Goal: Information Seeking & Learning: Learn about a topic

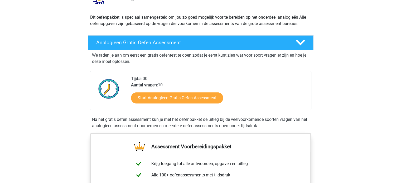
scroll to position [53, 0]
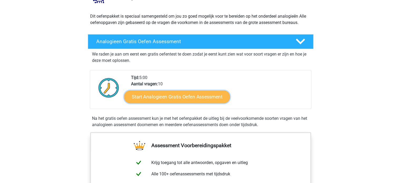
click at [218, 101] on link "Start Analogieen Gratis Oefen Assessment" at bounding box center [177, 96] width 106 height 13
click at [197, 97] on link "Start Analogieen Gratis Oefen Assessment" at bounding box center [177, 96] width 106 height 13
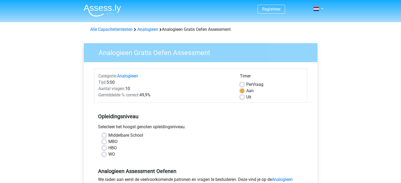
scroll to position [53, 0]
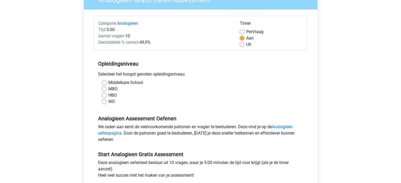
click at [108, 96] on label "HBO" at bounding box center [112, 95] width 8 height 6
click at [103, 96] on input "HBO" at bounding box center [104, 94] width 4 height 5
radio input "true"
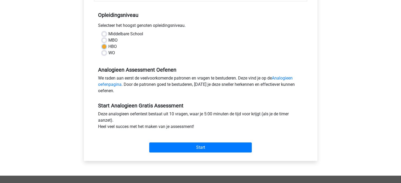
scroll to position [158, 0]
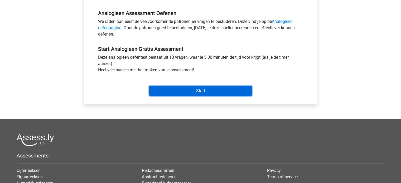
click at [214, 95] on input "Start" at bounding box center [200, 91] width 103 height 10
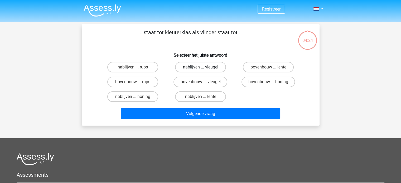
click at [191, 68] on label "nablijven ... vleugel" at bounding box center [200, 67] width 51 height 11
click at [200, 68] on input "nablijven ... vleugel" at bounding box center [201, 68] width 3 height 3
radio input "true"
click at [198, 104] on div "Volgende vraag" at bounding box center [200, 112] width 221 height 17
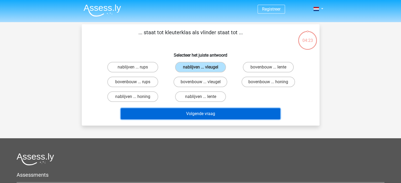
click at [199, 118] on button "Volgende vraag" at bounding box center [200, 113] width 159 height 11
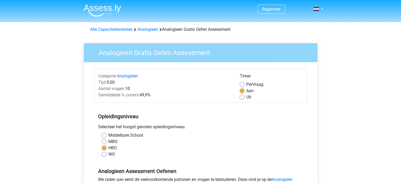
scroll to position [105, 0]
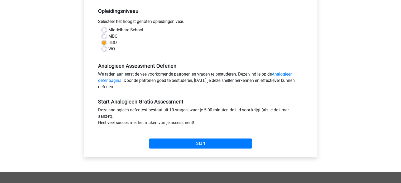
click at [108, 34] on label "MBO" at bounding box center [112, 36] width 9 height 6
click at [103, 34] on input "MBO" at bounding box center [104, 35] width 4 height 5
radio input "true"
click at [108, 42] on label "HBO" at bounding box center [112, 43] width 8 height 6
click at [105, 42] on input "HBO" at bounding box center [104, 42] width 4 height 5
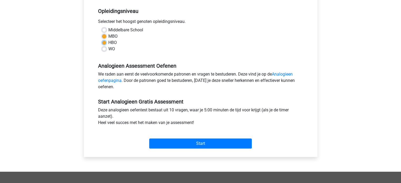
radio input "true"
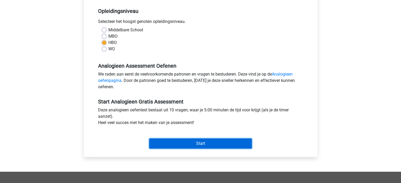
click at [212, 142] on input "Start" at bounding box center [200, 144] width 103 height 10
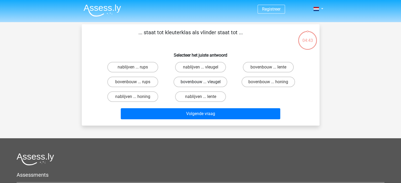
click at [213, 82] on label "bovenbouw ... vleugel" at bounding box center [200, 82] width 54 height 11
click at [204, 82] on input "bovenbouw ... vleugel" at bounding box center [201, 83] width 3 height 3
radio input "true"
click at [228, 128] on div "Registreer Nederlands English" at bounding box center [200, 139] width 401 height 278
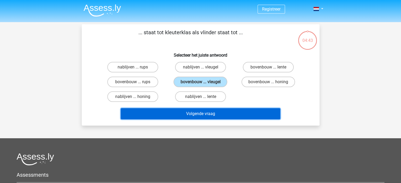
click at [233, 111] on button "Volgende vraag" at bounding box center [200, 113] width 159 height 11
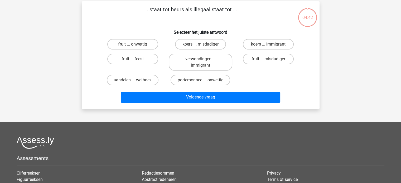
scroll to position [24, 0]
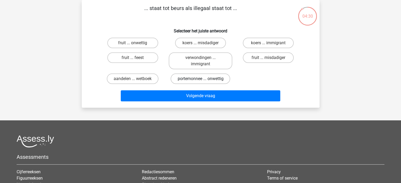
click at [214, 79] on label "portemonnee ... onwettig" at bounding box center [201, 79] width 60 height 11
click at [204, 79] on input "portemonnee ... onwettig" at bounding box center [201, 80] width 3 height 3
radio input "true"
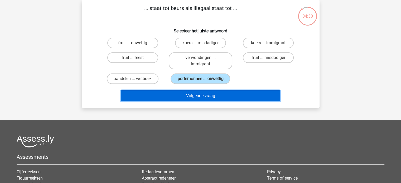
click at [216, 95] on button "Volgende vraag" at bounding box center [200, 95] width 159 height 11
